Goal: Task Accomplishment & Management: Manage account settings

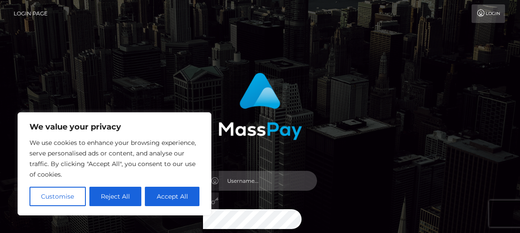
click at [286, 178] on input "text" at bounding box center [268, 181] width 99 height 20
type input "[EMAIL_ADDRESS][DOMAIN_NAME]"
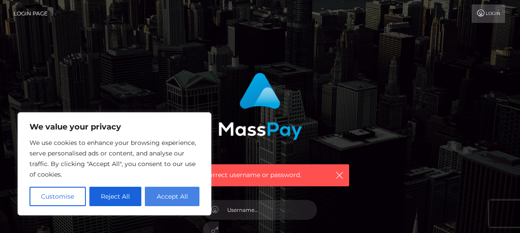
click at [178, 192] on button "Accept All" at bounding box center [172, 196] width 55 height 19
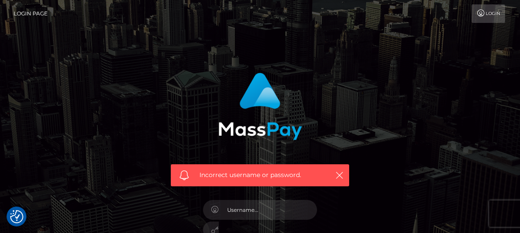
checkbox input "true"
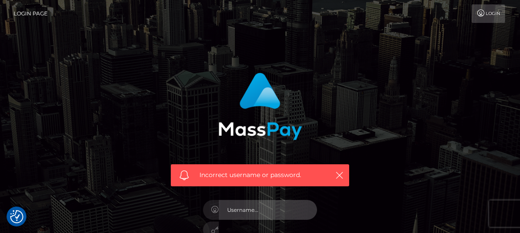
click at [270, 212] on input "text" at bounding box center [268, 210] width 99 height 20
type input "2000-02-08"
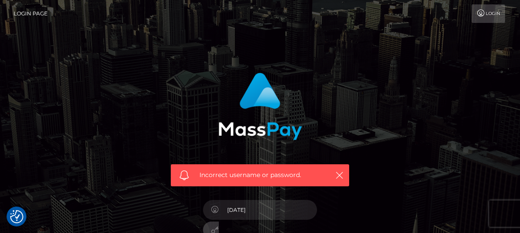
scroll to position [1, 0]
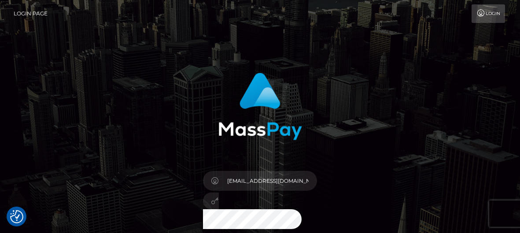
click at [30, 12] on link "Login Page" at bounding box center [31, 13] width 34 height 19
